Goal: Task Accomplishment & Management: Manage account settings

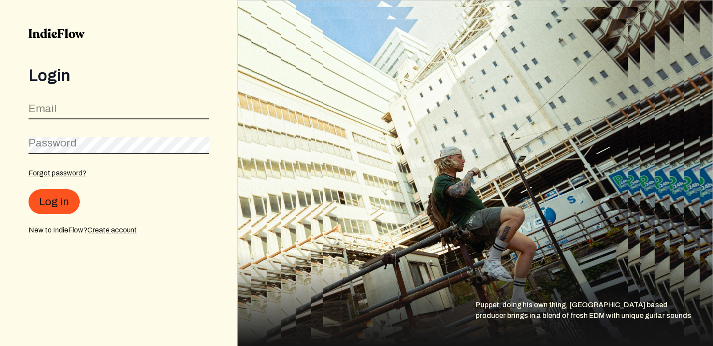
click at [86, 110] on input "email" at bounding box center [119, 111] width 181 height 17
click at [91, 110] on input "email" at bounding box center [119, 111] width 181 height 17
type input "[EMAIL_ADDRESS][DOMAIN_NAME]"
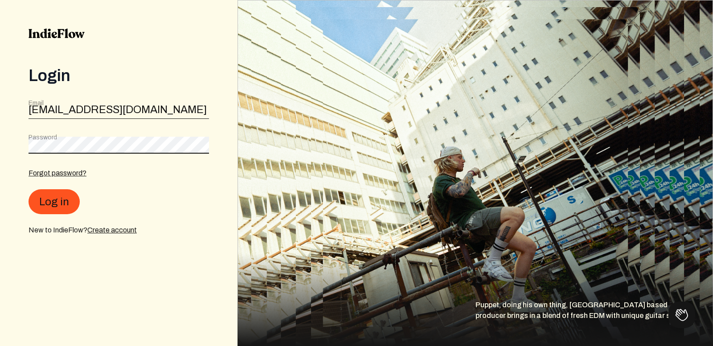
click at [29, 189] on button "Log in" at bounding box center [54, 201] width 51 height 25
click at [70, 186] on div "Forgot password? Log in New to IndieFlow? Create account" at bounding box center [119, 202] width 181 height 68
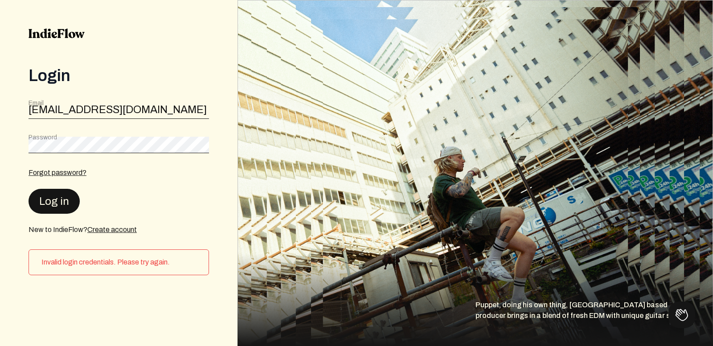
click at [67, 200] on button "Log in" at bounding box center [54, 201] width 51 height 25
click at [9, 153] on div "Login Email [EMAIL_ADDRESS][DOMAIN_NAME] Password Forgot password? Log in New t…" at bounding box center [119, 173] width 238 height 346
